Goal: Information Seeking & Learning: Learn about a topic

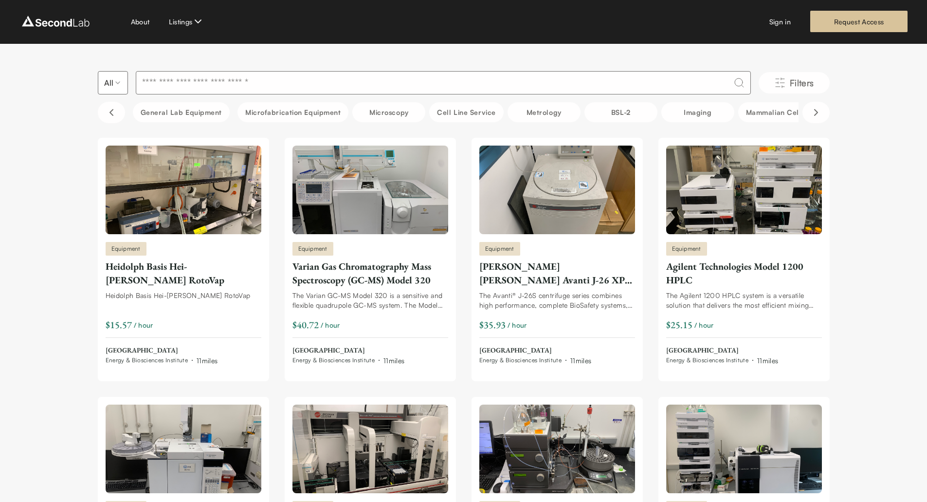
scroll to position [0, 0]
click at [816, 114] on icon "Scroll right" at bounding box center [816, 113] width 3 height 6
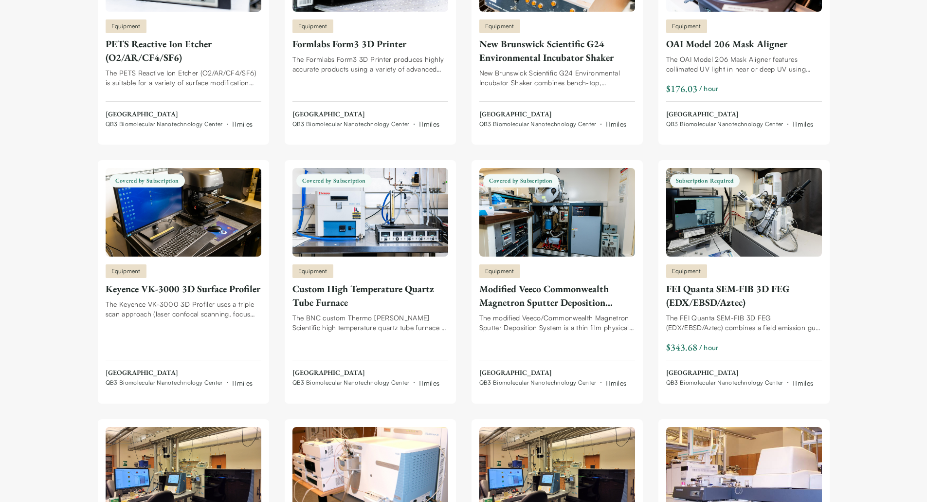
scroll to position [8593, 0]
click at [218, 214] on img at bounding box center [184, 211] width 156 height 89
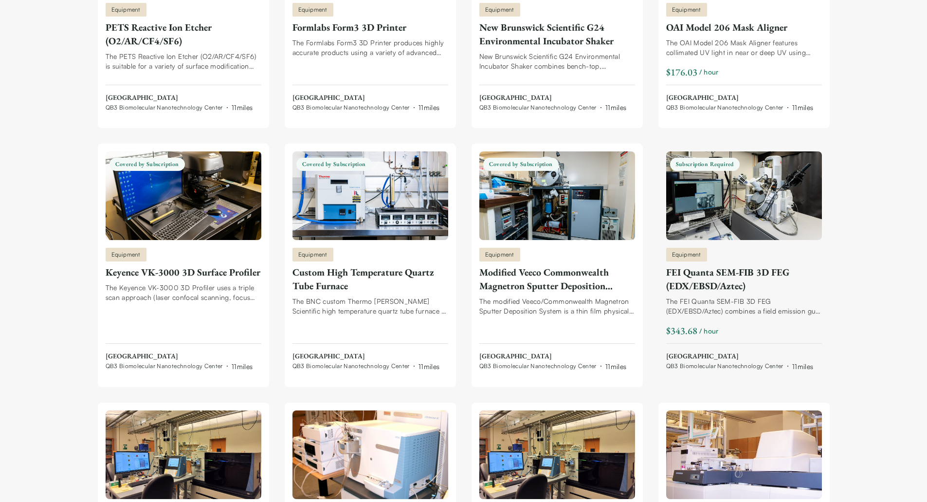
scroll to position [8608, 0]
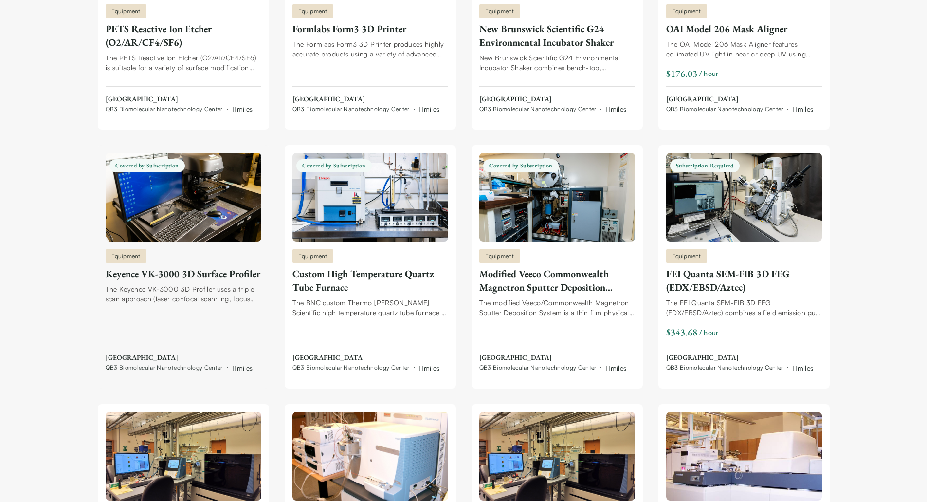
click at [218, 202] on img at bounding box center [184, 197] width 156 height 89
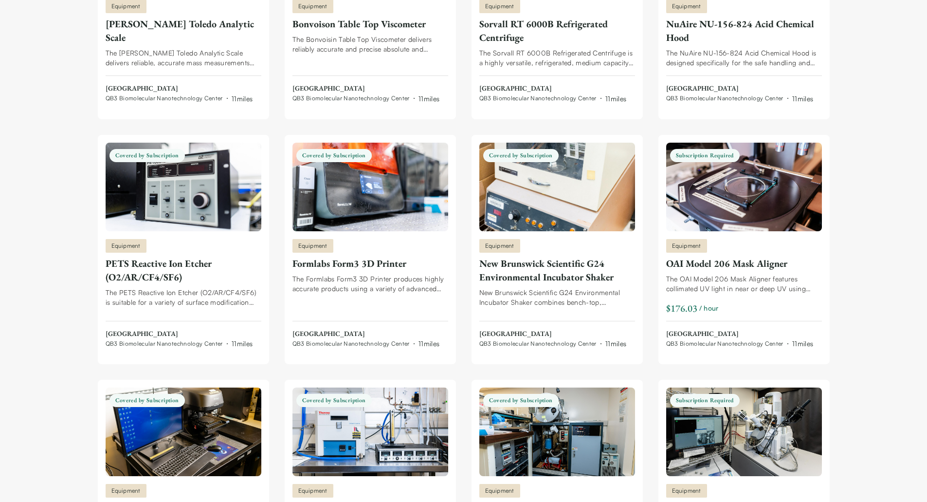
scroll to position [8371, 0]
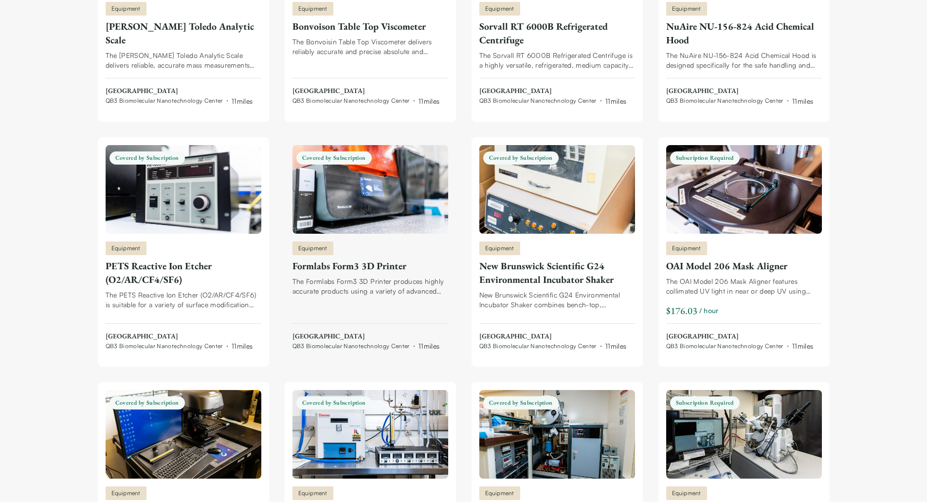
click at [380, 268] on div "Formlabs Form3 3D Printer" at bounding box center [371, 266] width 156 height 14
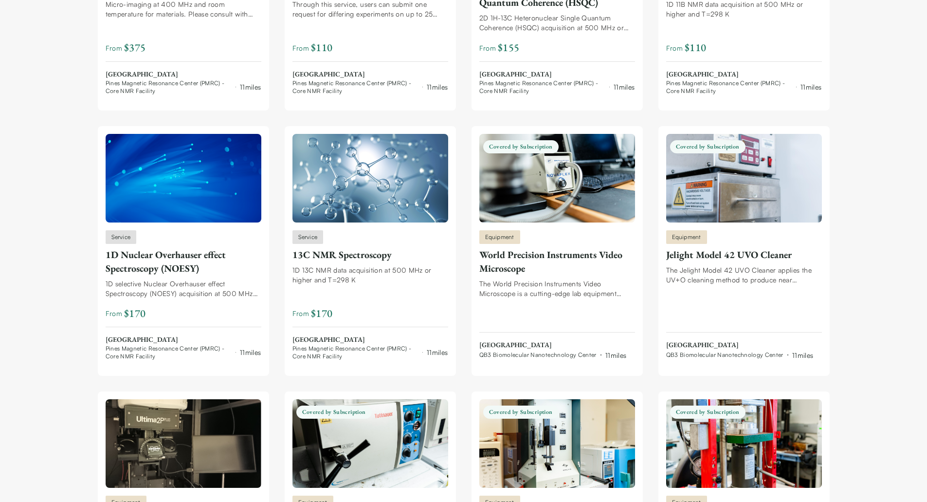
scroll to position [0, 0]
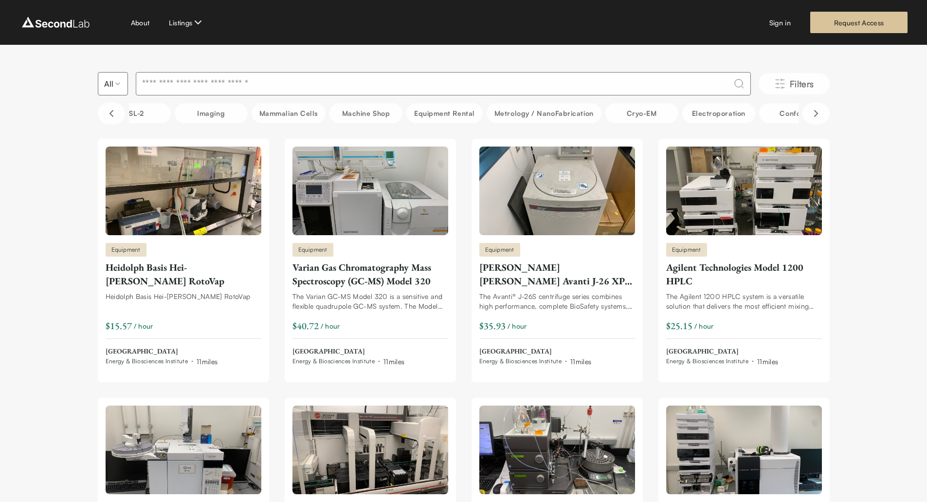
click at [362, 85] on input at bounding box center [443, 83] width 615 height 23
type input "***"
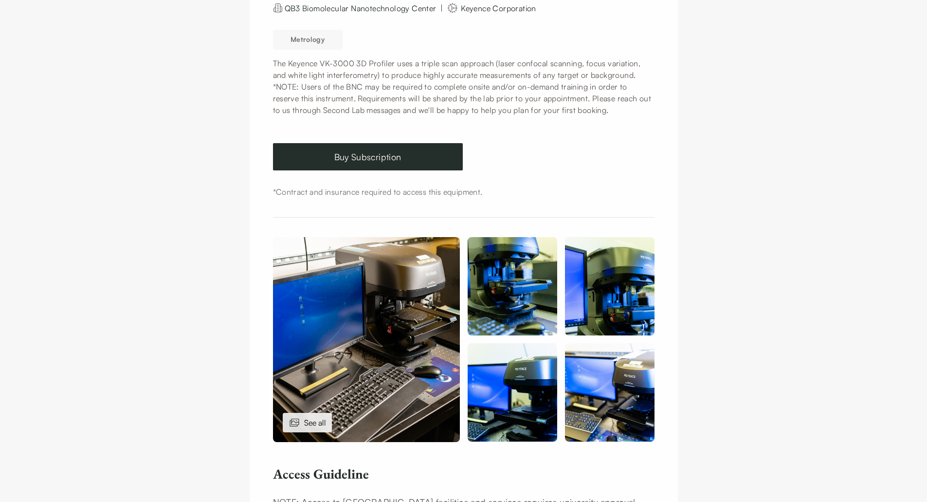
scroll to position [168, 0]
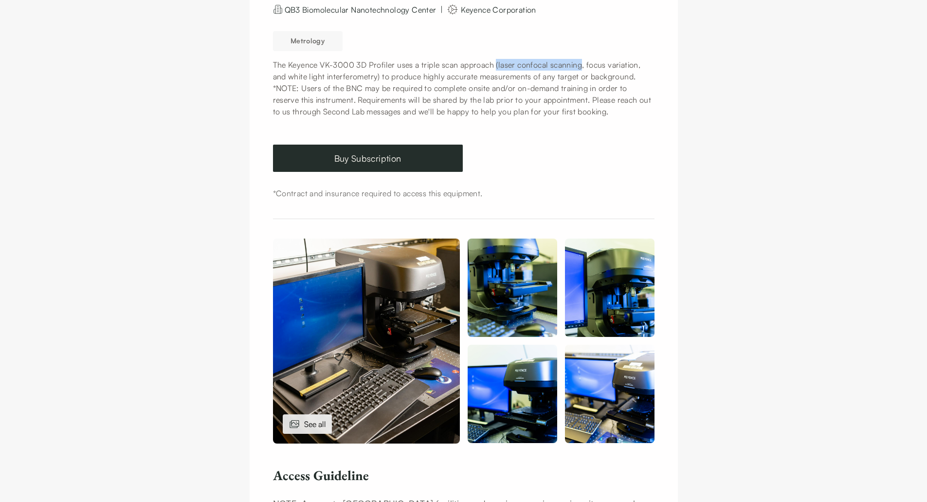
drag, startPoint x: 498, startPoint y: 62, endPoint x: 587, endPoint y: 63, distance: 88.6
click at [587, 63] on p "The Keyence VK-3000 3D Profiler uses a triple scan approach (laser confocal sca…" at bounding box center [464, 70] width 382 height 23
click at [597, 80] on p "The Keyence VK-3000 3D Profiler uses a triple scan approach (laser confocal sca…" at bounding box center [464, 70] width 382 height 23
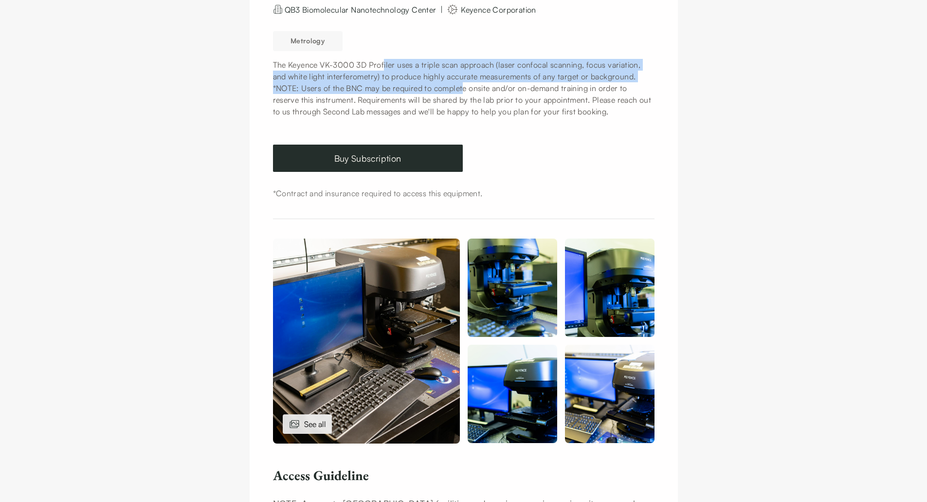
drag, startPoint x: 385, startPoint y: 57, endPoint x: 468, endPoint y: 90, distance: 88.5
click at [468, 90] on div "Metrology The Keyence VK-3000 3D Profiler uses a triple scan approach (laser co…" at bounding box center [464, 72] width 382 height 90
click at [468, 90] on p "*NOTE: Users of the BNC may be required to complete onsite and/or on-demand tra…" at bounding box center [464, 99] width 382 height 35
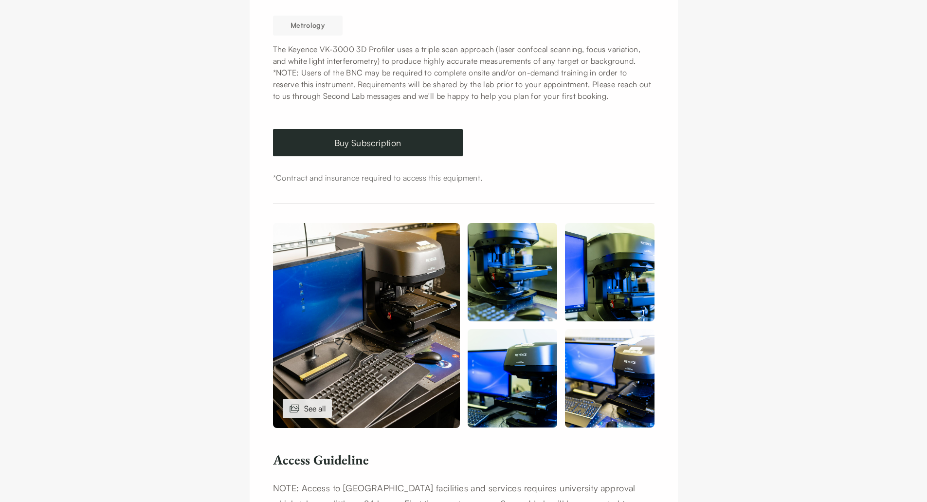
scroll to position [175, 0]
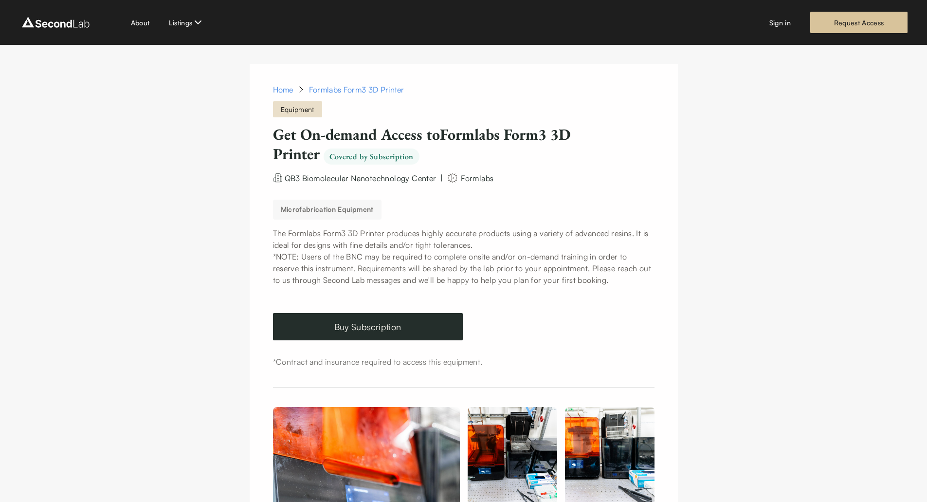
scroll to position [164, 0]
